Goal: Task Accomplishment & Management: Manage account settings

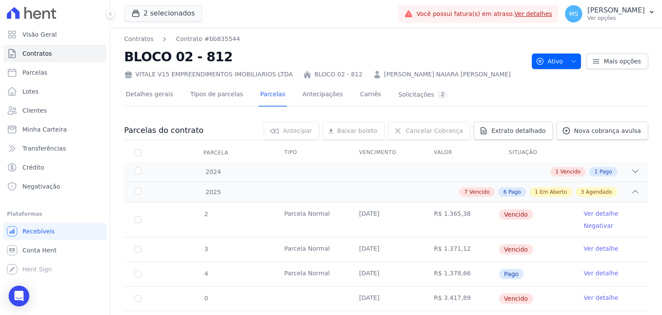
scroll to position [380, 0]
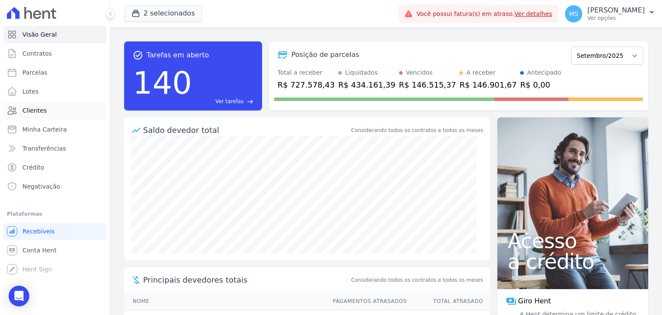
click at [39, 112] on span "Clientes" at bounding box center [34, 110] width 24 height 9
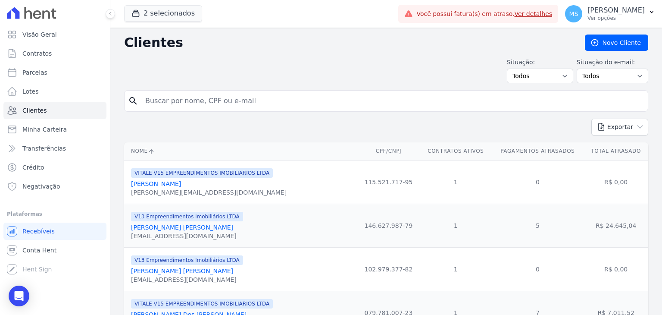
click at [165, 95] on input "search" at bounding box center [392, 100] width 504 height 17
type input "glaucia"
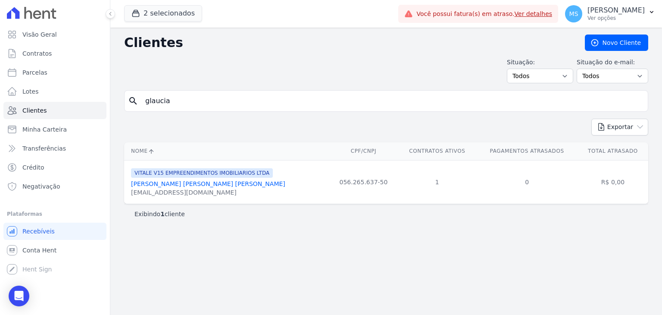
click at [197, 185] on link "[PERSON_NAME] [PERSON_NAME] [PERSON_NAME]" at bounding box center [208, 183] width 154 height 7
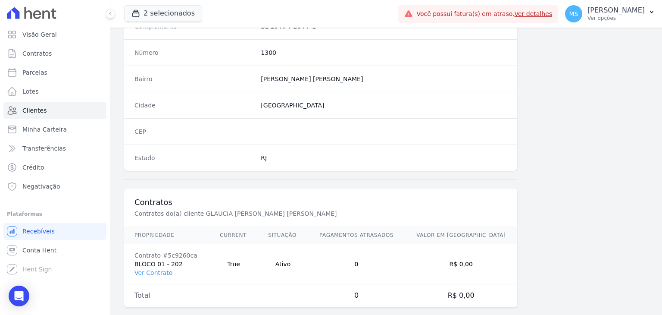
scroll to position [489, 0]
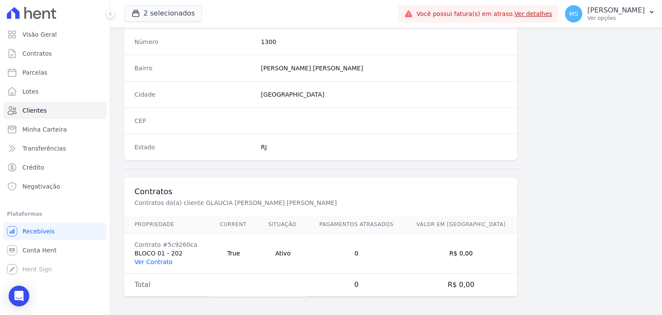
click at [154, 260] on link "Ver Contrato" at bounding box center [153, 261] width 38 height 7
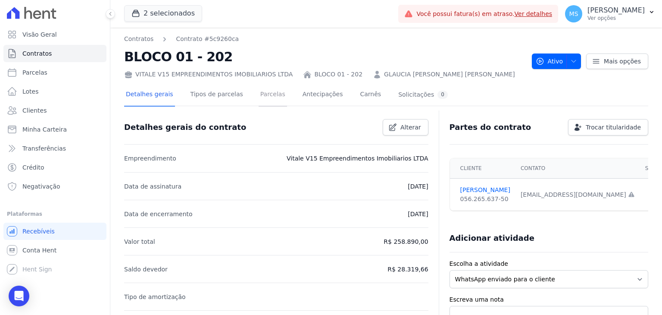
click at [262, 93] on link "Parcelas" at bounding box center [273, 95] width 28 height 23
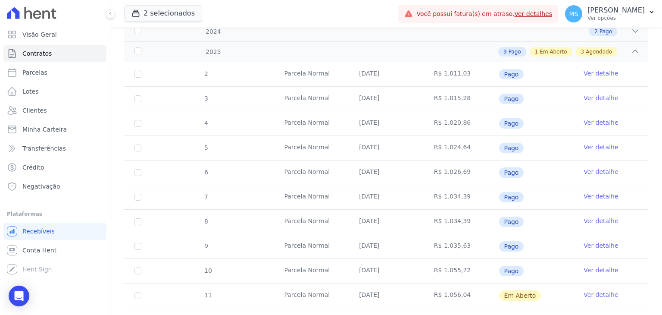
scroll to position [251, 0]
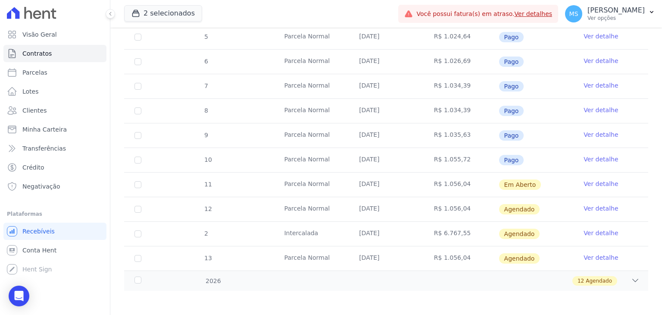
click at [595, 186] on td "Ver detalhe" at bounding box center [610, 184] width 75 height 24
click at [586, 181] on link "Ver detalhe" at bounding box center [601, 183] width 34 height 9
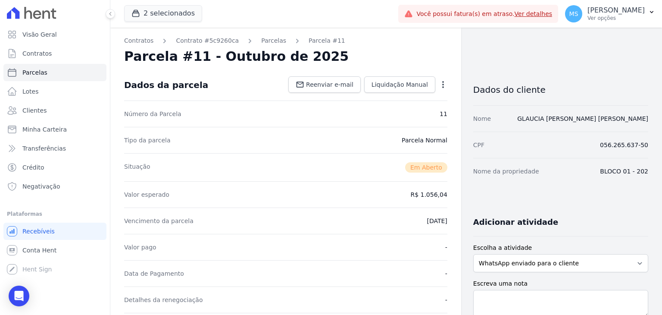
click at [435, 87] on div "Open options Alterar Cancelar Cobrança Cancelar boleto Você está prestes a canc…" at bounding box center [441, 85] width 12 height 15
click at [442, 87] on icon "button" at bounding box center [443, 84] width 2 height 7
click at [343, 133] on div "Tipo da parcela [GEOGRAPHIC_DATA]" at bounding box center [285, 140] width 323 height 26
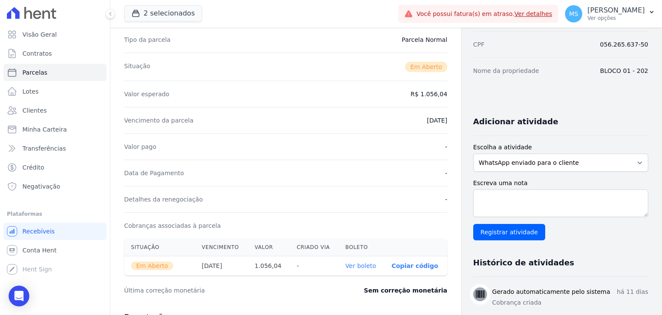
scroll to position [172, 0]
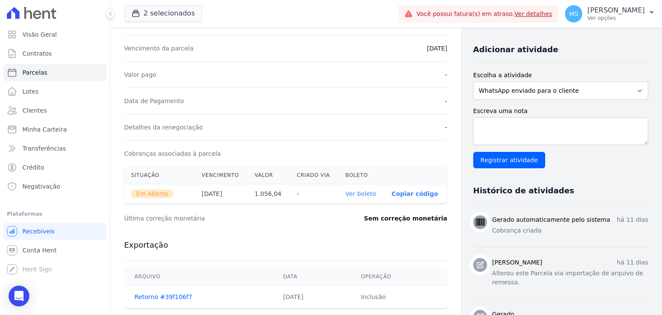
click at [363, 190] on link "Ver boleto" at bounding box center [360, 193] width 31 height 7
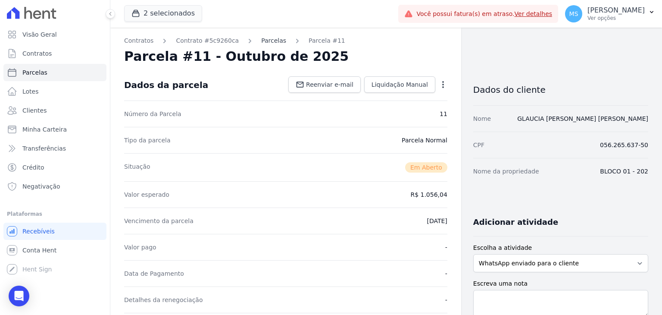
click at [261, 38] on link "Parcelas" at bounding box center [273, 40] width 25 height 9
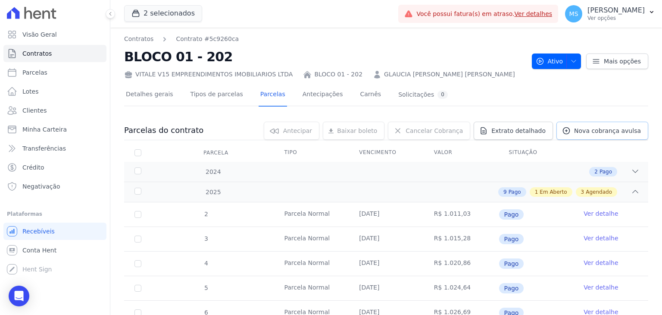
drag, startPoint x: 576, startPoint y: 123, endPoint x: 569, endPoint y: 127, distance: 8.3
click at [576, 123] on link "Nova cobrança avulsa" at bounding box center [602, 131] width 92 height 18
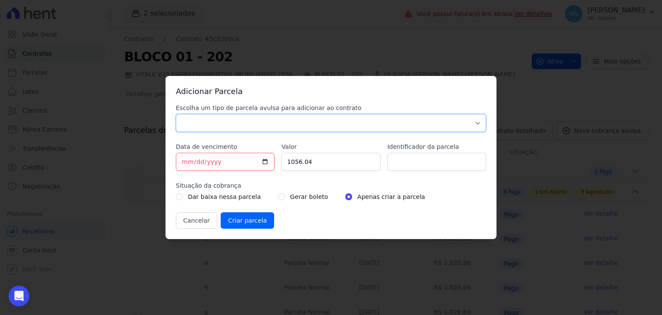
click at [221, 116] on select "Parcela Normal Sinal Caução Intercalada Chaves Pré Chaves Pós Chaves Taxas Quit…" at bounding box center [331, 123] width 310 height 18
select select "others"
click at [176, 114] on select "Parcela Normal Sinal Caução Intercalada Chaves Pré Chaves Pós Chaves Taxas Quit…" at bounding box center [331, 123] width 310 height 18
drag, startPoint x: 318, startPoint y: 156, endPoint x: 270, endPoint y: 158, distance: 47.9
click at [272, 159] on div "Escolha um tipo de parcela avulsa para adicionar ao contrato Parcela Normal Sin…" at bounding box center [331, 165] width 310 height 125
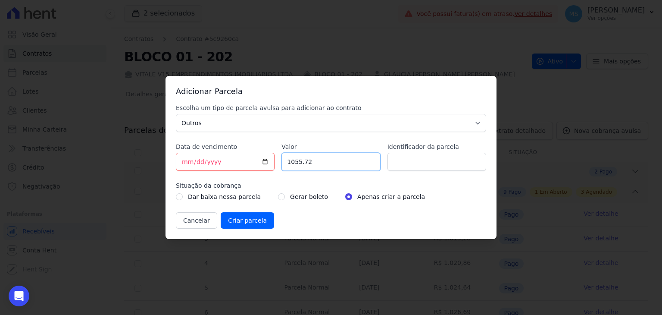
type input "1055.72"
type input "b"
type input "BOLETO AVULSO - 252803"
click at [278, 195] on input "radio" at bounding box center [281, 196] width 7 height 7
radio input "true"
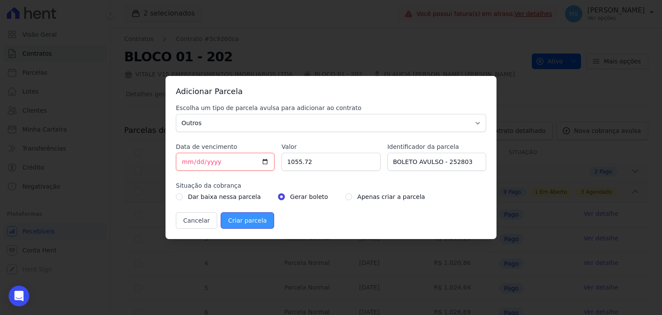
click at [252, 219] on input "Criar parcela" at bounding box center [247, 220] width 53 height 16
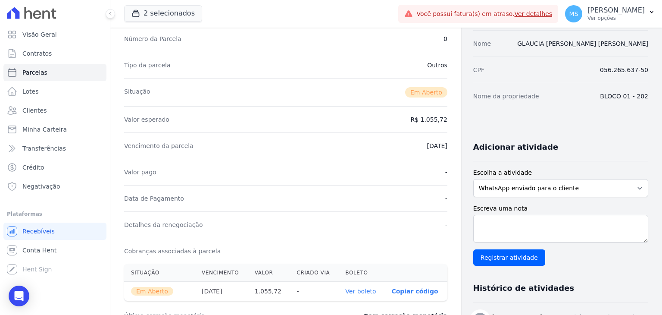
scroll to position [86, 0]
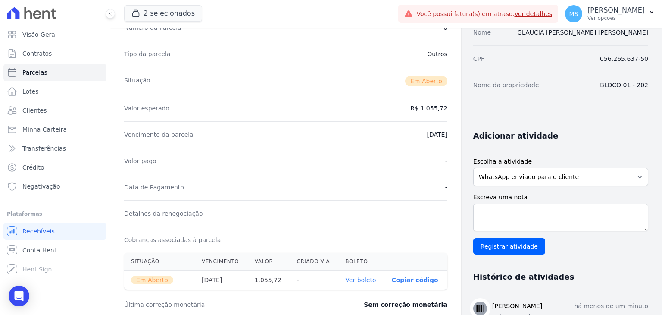
click at [368, 276] on link "Ver boleto" at bounding box center [360, 279] width 31 height 7
